Goal: Ask a question

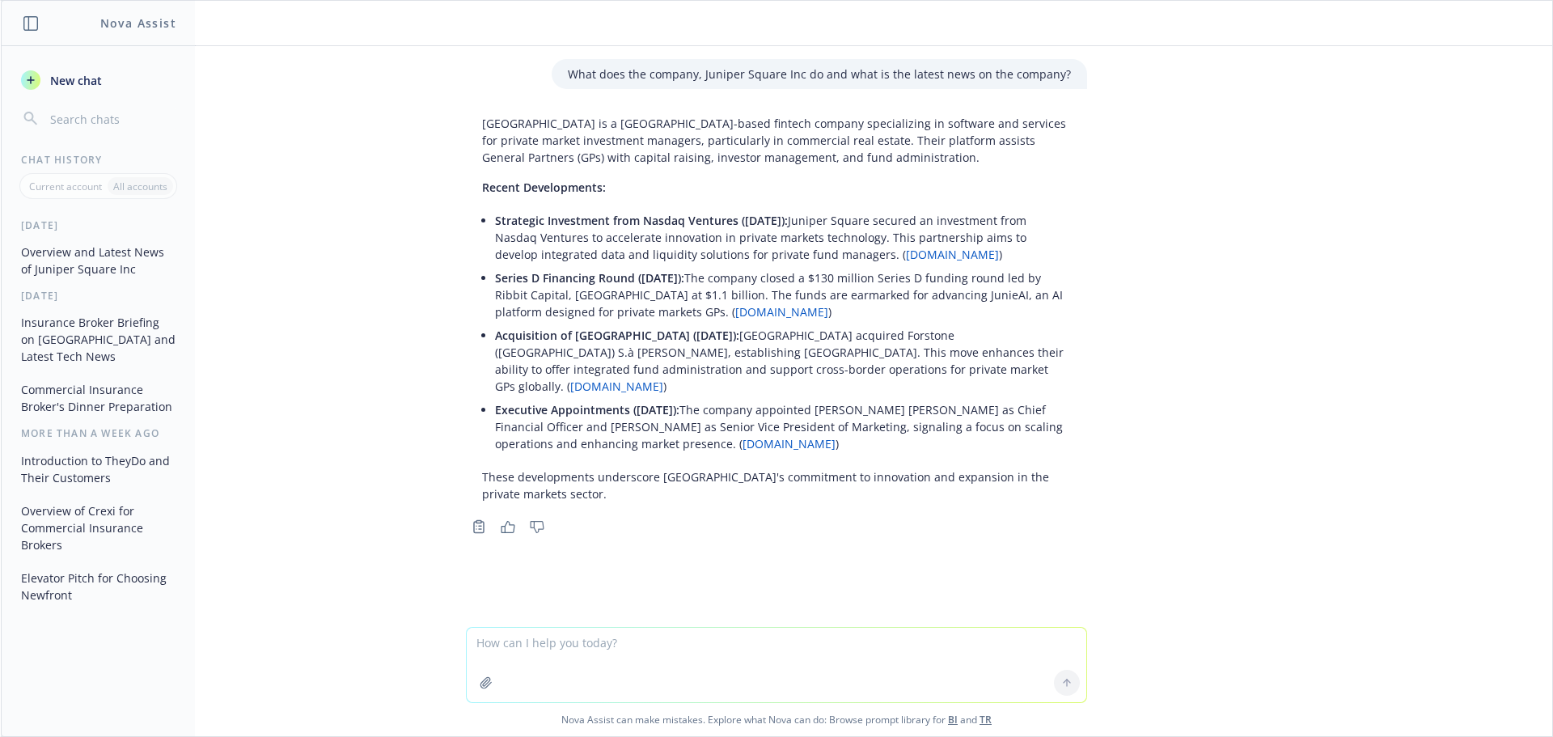
click at [548, 638] on textarea at bounding box center [777, 665] width 620 height 74
type textarea "What does PEO stand for and what is it?"
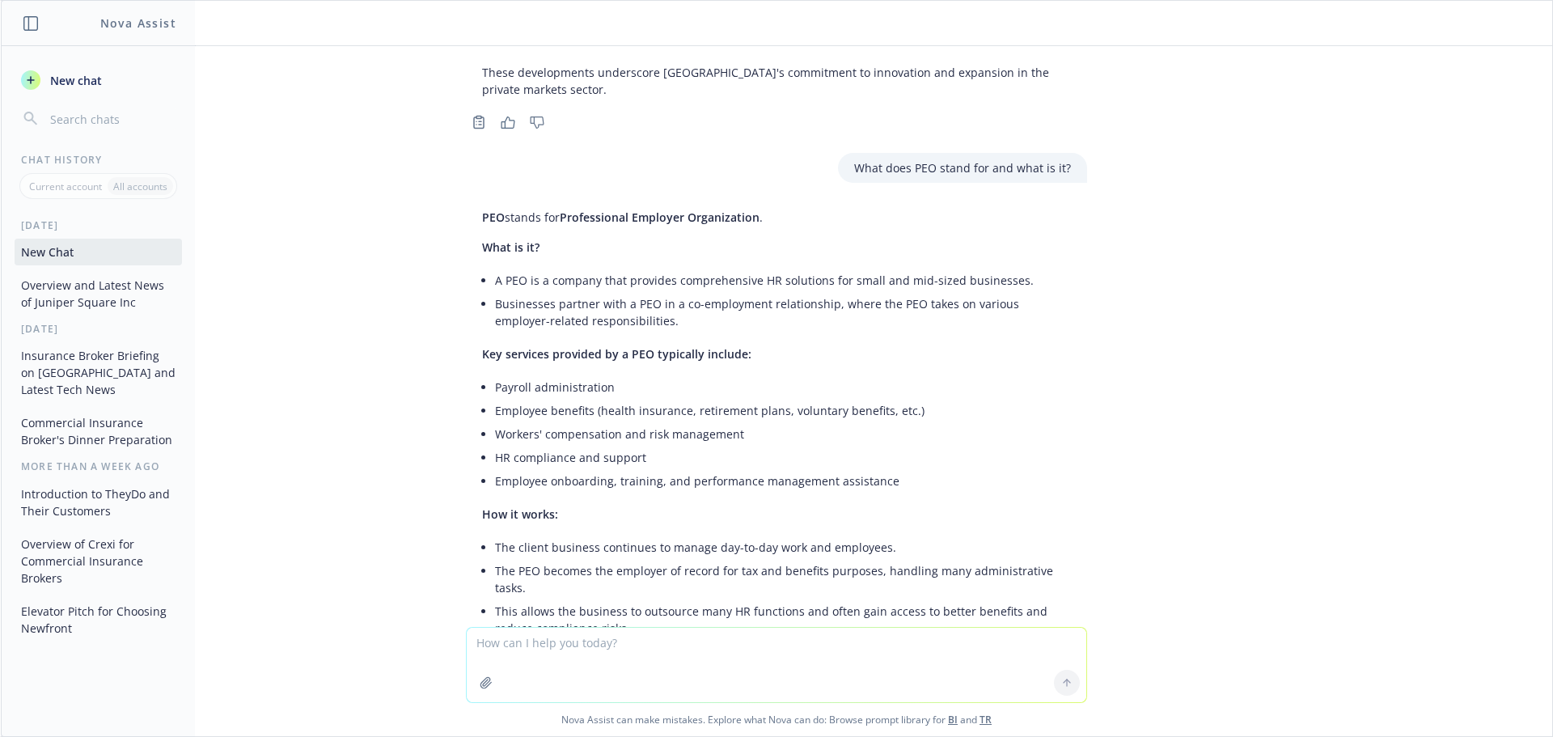
scroll to position [522, 0]
